Goal: Information Seeking & Learning: Learn about a topic

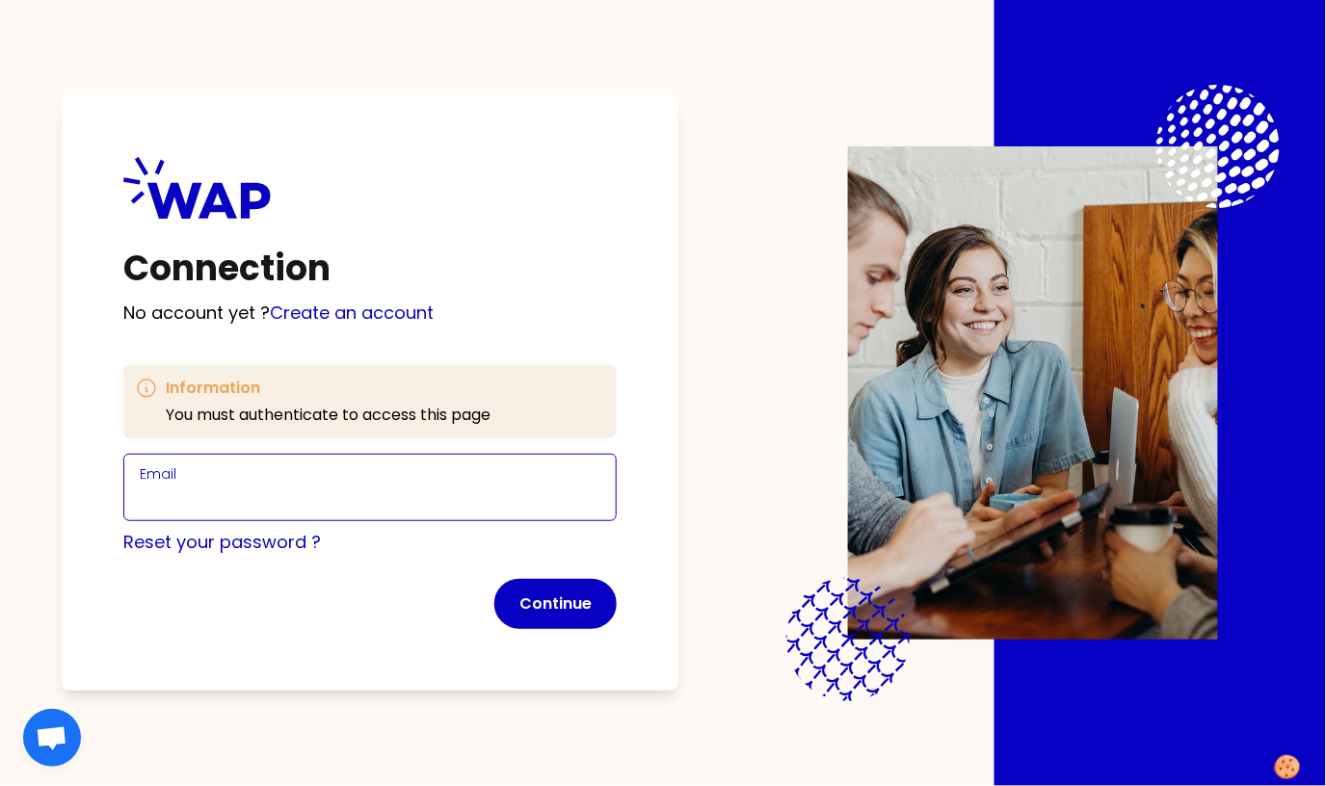
click at [206, 495] on input "Email" at bounding box center [370, 499] width 461 height 27
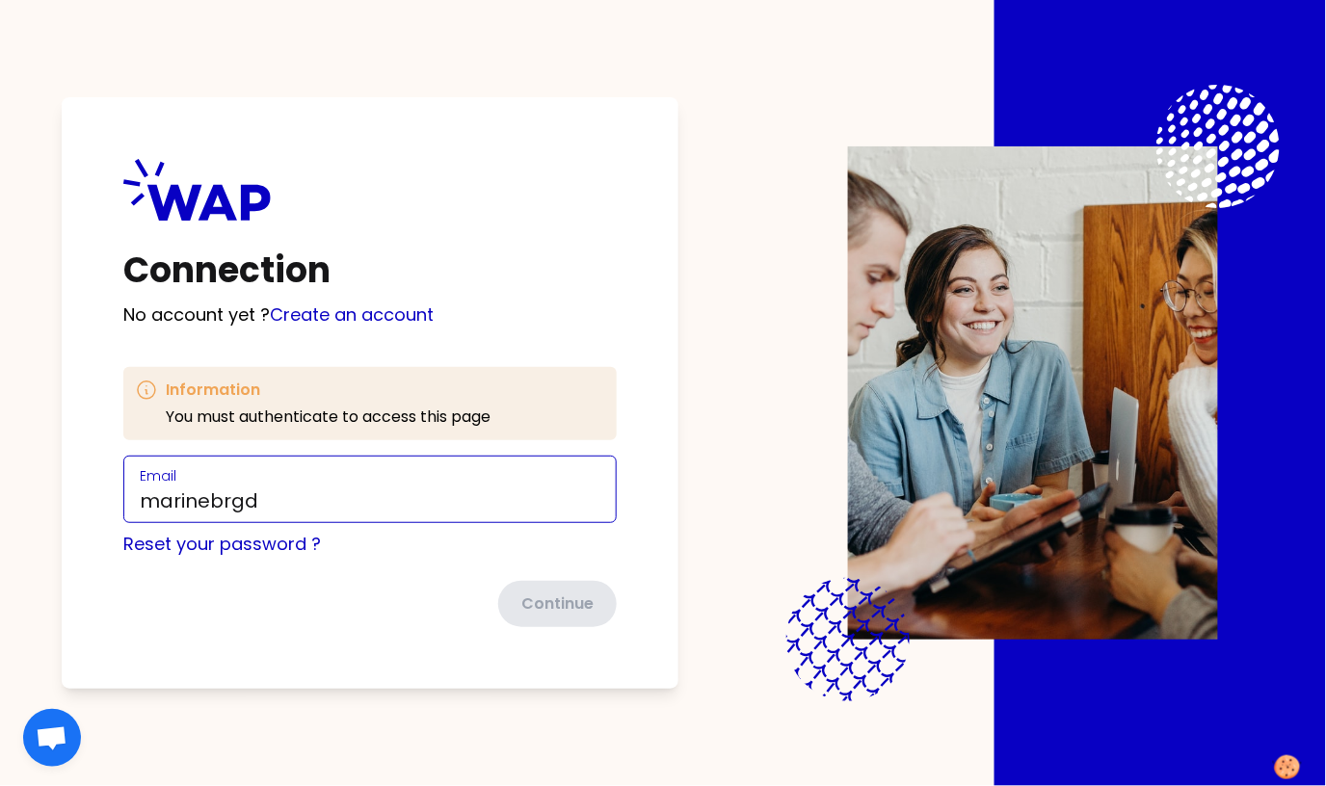
type input "[EMAIL_ADDRESS][DOMAIN_NAME]"
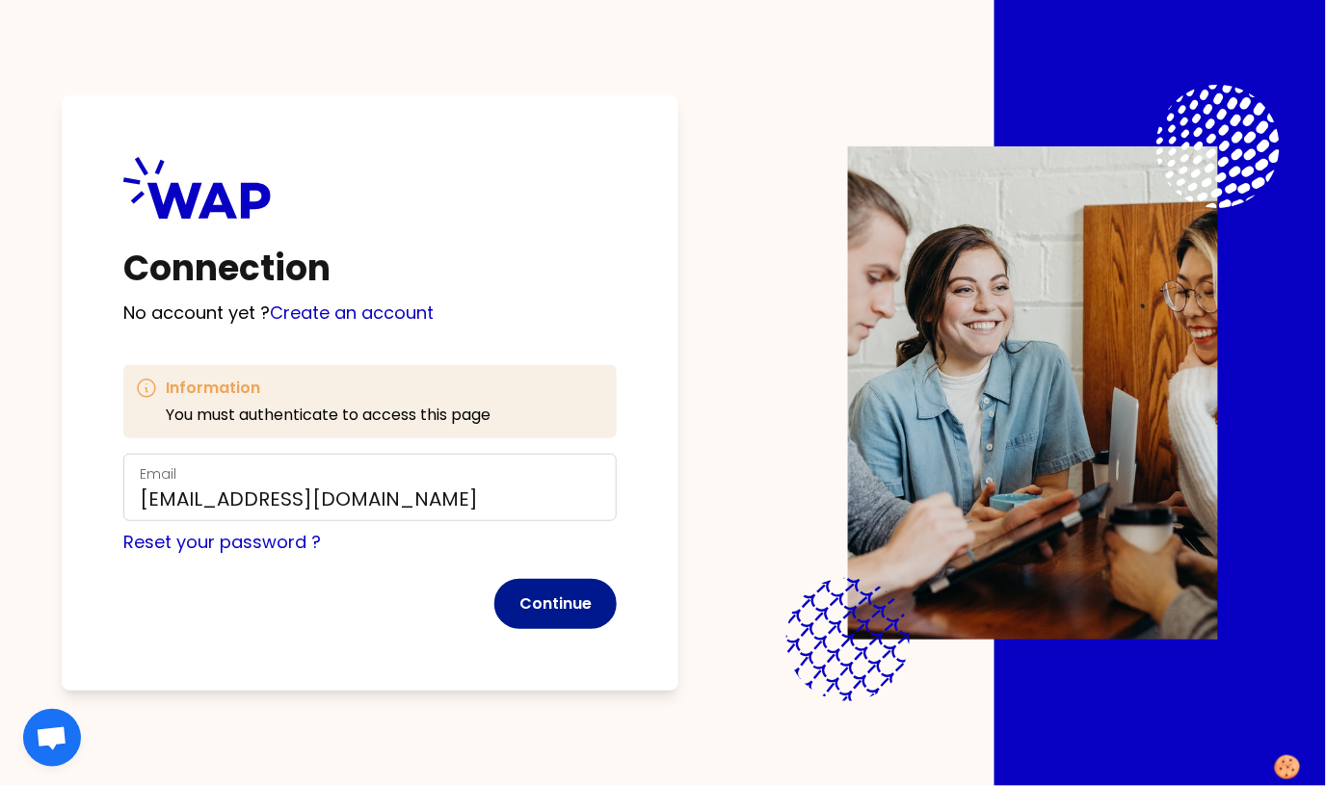
click at [537, 599] on button "Continue" at bounding box center [555, 604] width 122 height 50
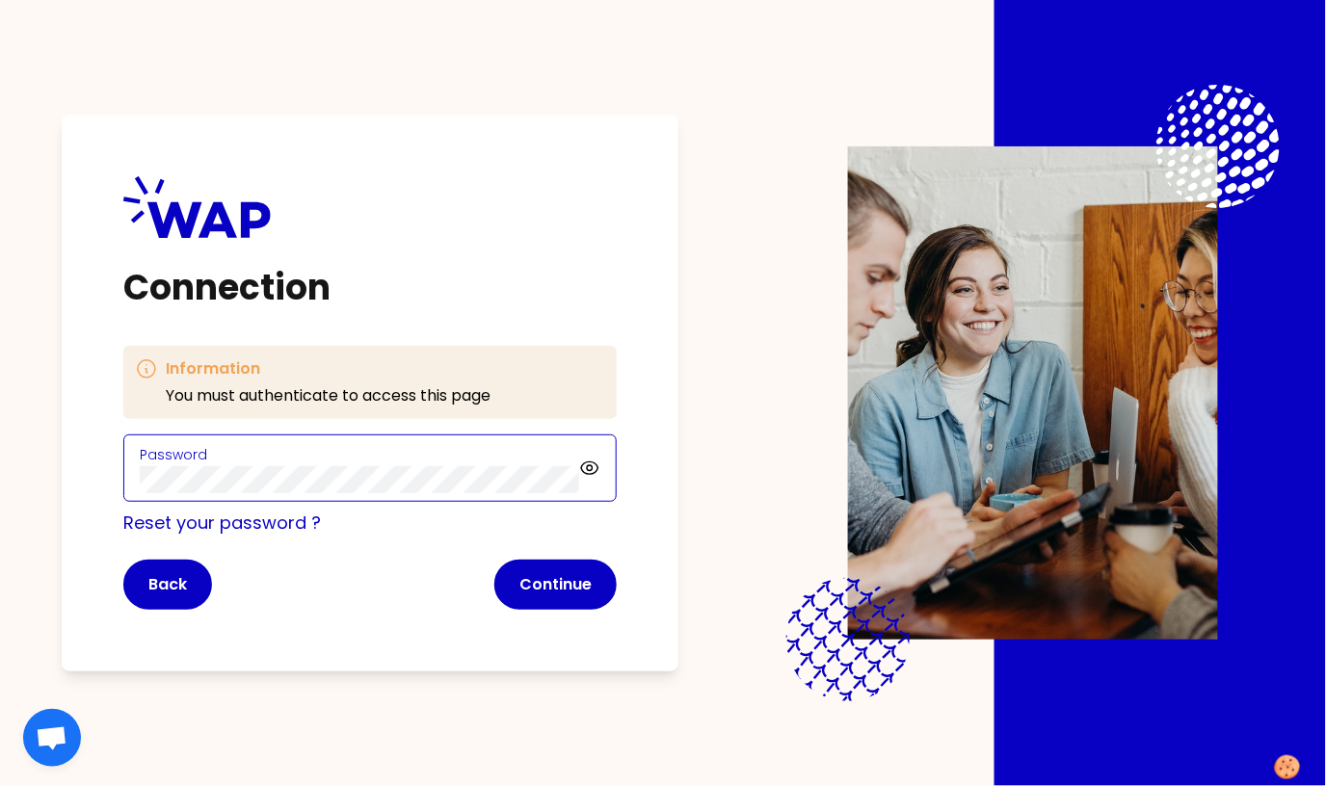
click button "Continue" at bounding box center [555, 585] width 122 height 50
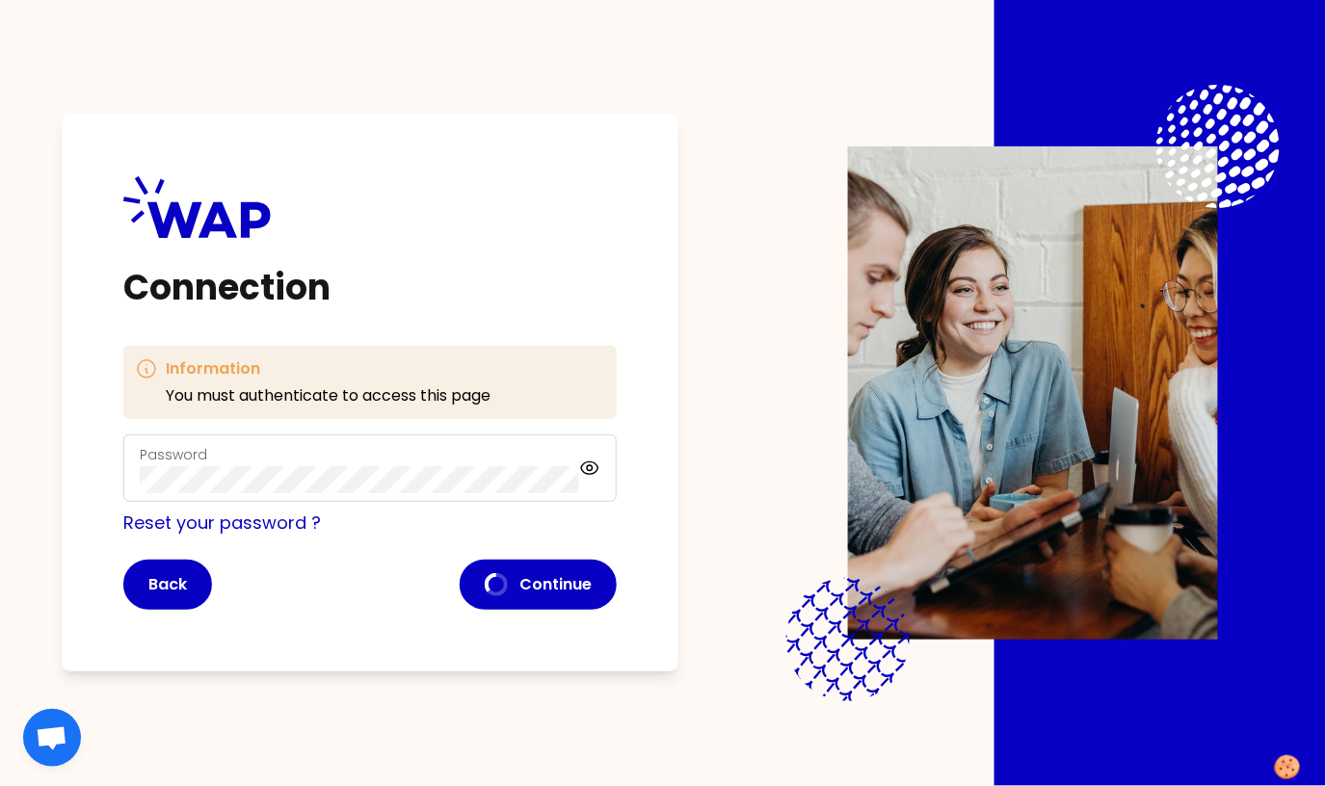
click at [335, 463] on div "Password" at bounding box center [359, 468] width 439 height 50
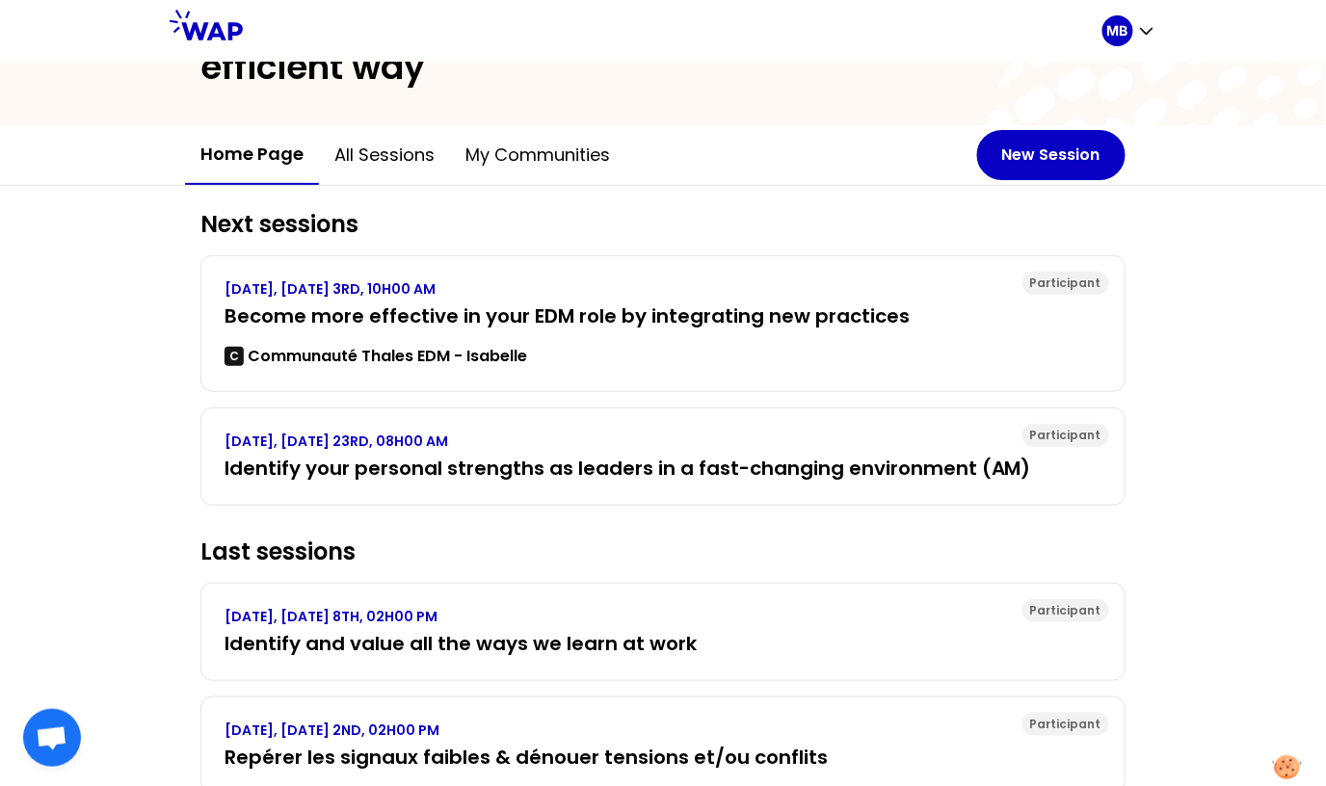
scroll to position [173, 0]
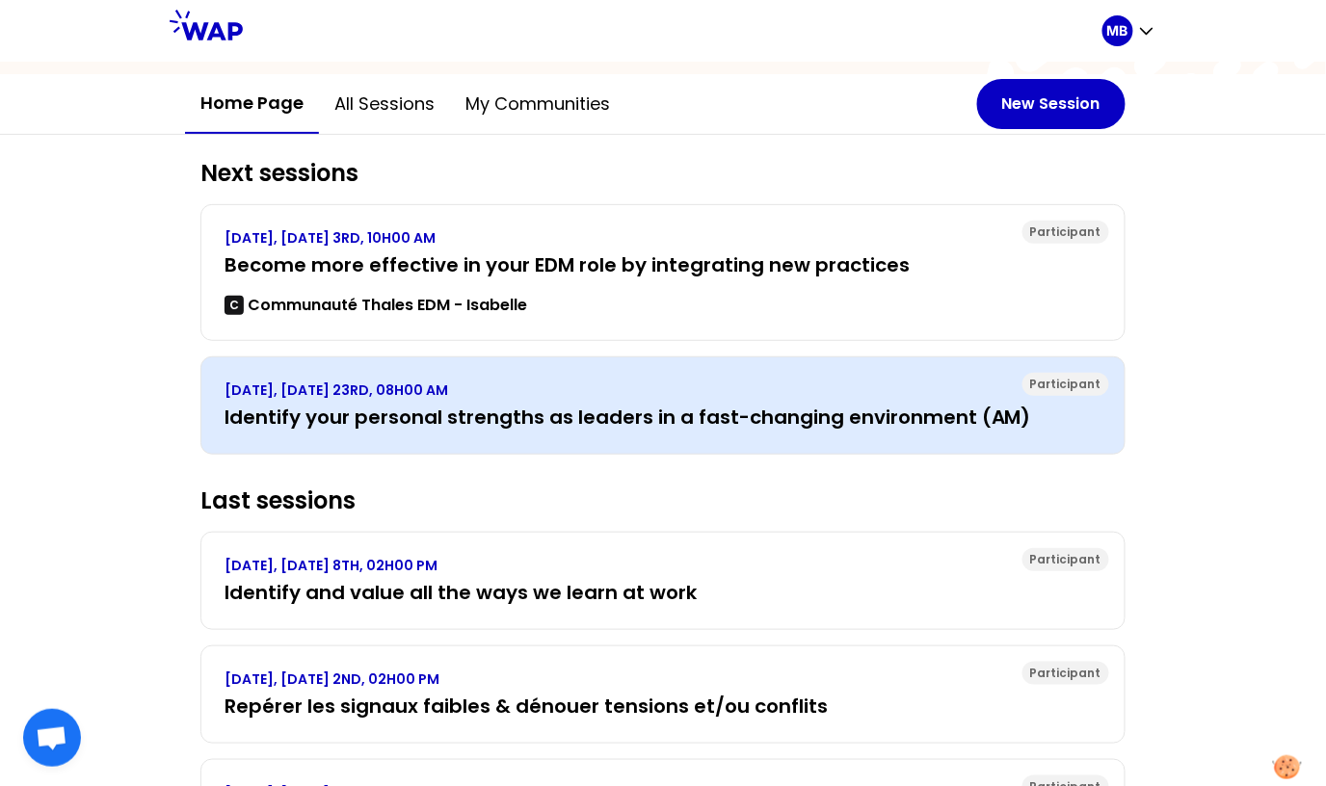
click at [471, 404] on h3 "Identify your personal strengths as leaders in a fast-changing environment (AM)" at bounding box center [663, 417] width 877 height 27
